Goal: Information Seeking & Learning: Understand process/instructions

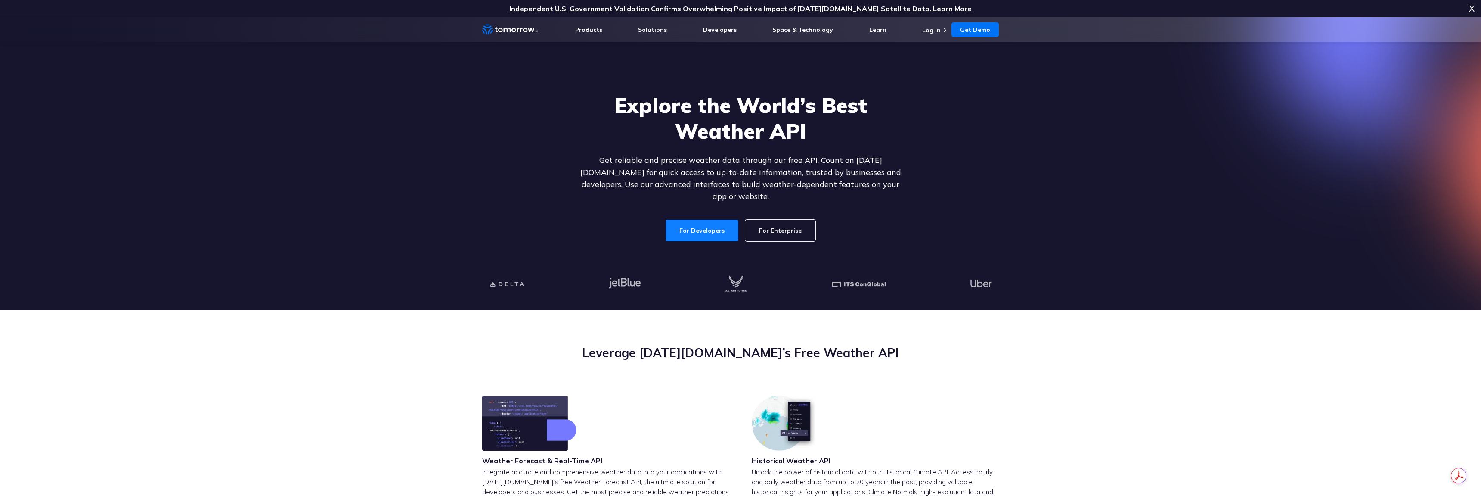
click at [701, 220] on link "For Developers" at bounding box center [702, 231] width 73 height 22
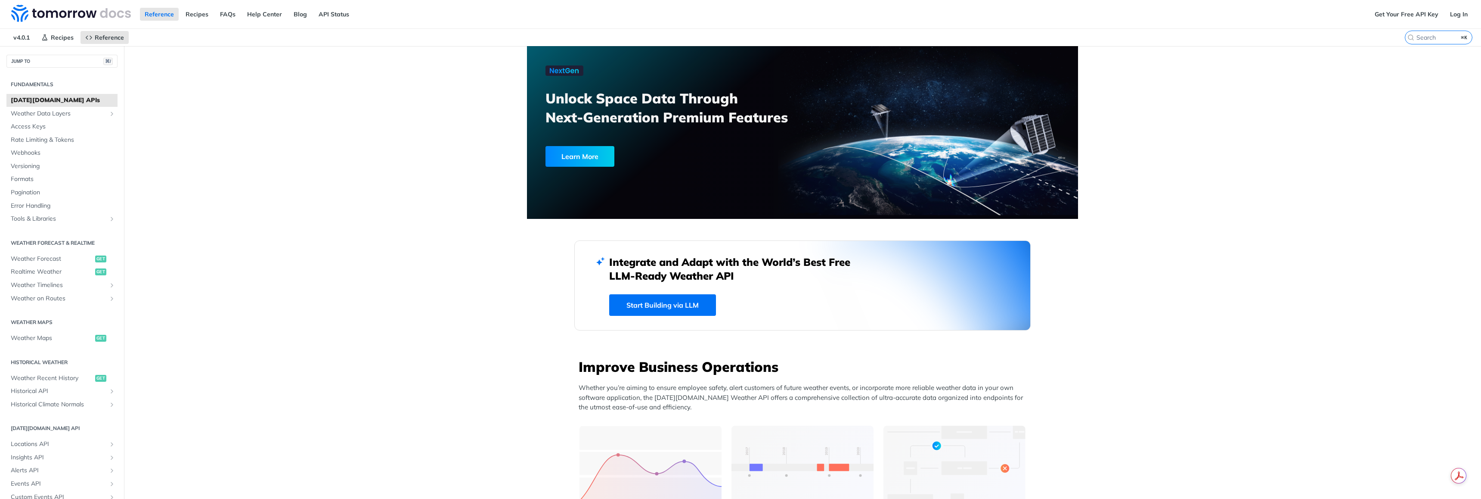
click at [681, 304] on link "Start Building via LLM" at bounding box center [662, 305] width 107 height 22
click at [19, 15] on img at bounding box center [71, 13] width 120 height 17
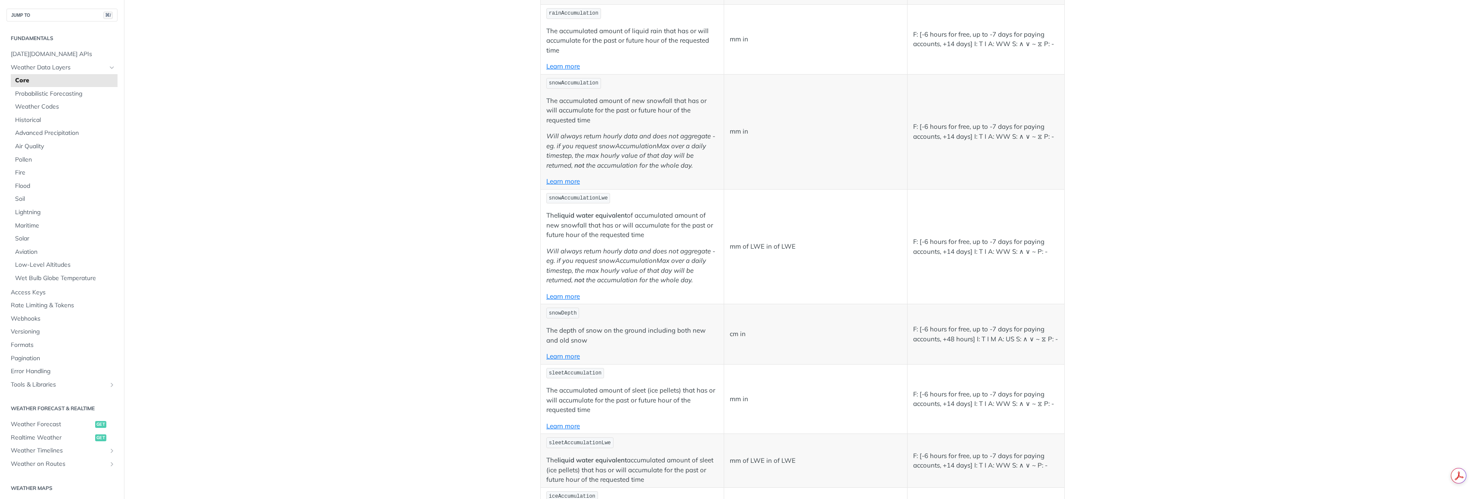
scroll to position [2372, 0]
click at [1167, 164] on main "JUMP TO ⌘/ Fundamentals [DATE][DOMAIN_NAME] APIs Weather Data Layers Core Proba…" at bounding box center [740, 114] width 1481 height 4881
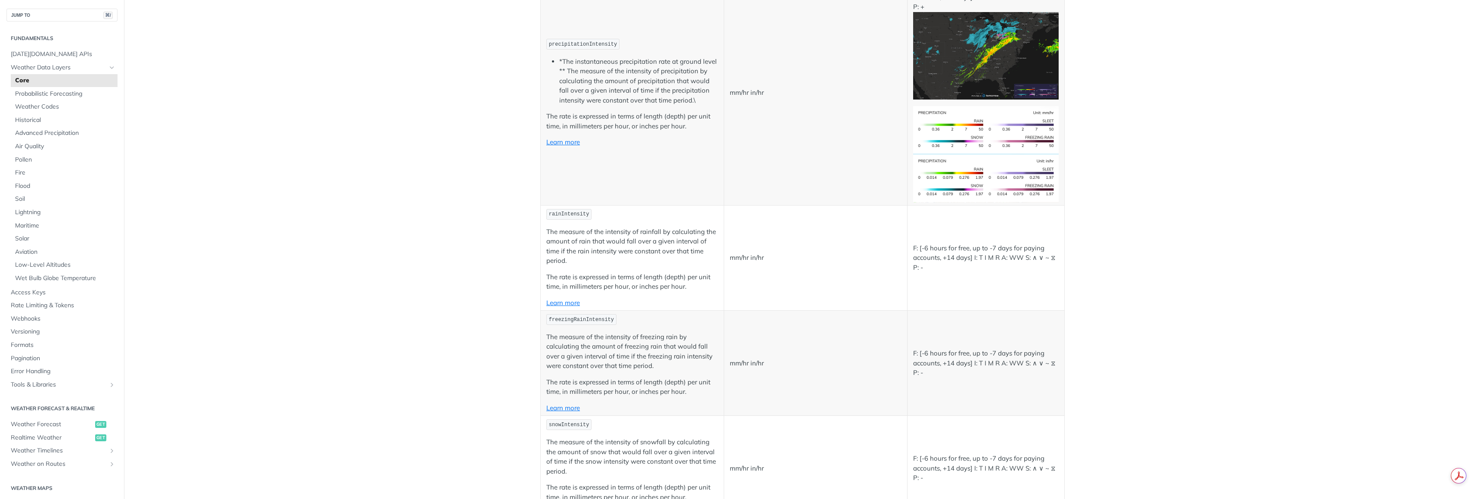
scroll to position [1577, 0]
